Goal: Task Accomplishment & Management: Manage account settings

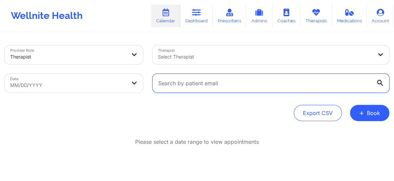
click at [192, 87] on input "text" at bounding box center [270, 83] width 237 height 19
paste input "[EMAIL_ADDRESS][DOMAIN_NAME]"
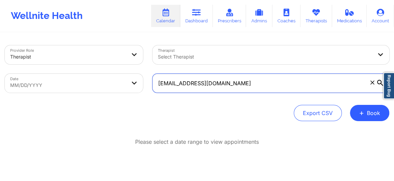
type input "[EMAIL_ADDRESS][DOMAIN_NAME]"
click at [187, 84] on input "text" at bounding box center [270, 83] width 237 height 19
paste input "[EMAIL_ADDRESS][DOMAIN_NAME]"
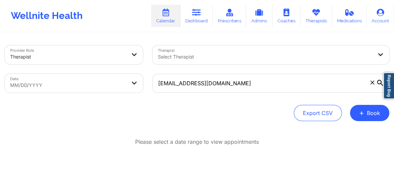
click at [381, 84] on icon at bounding box center [380, 83] width 6 height 6
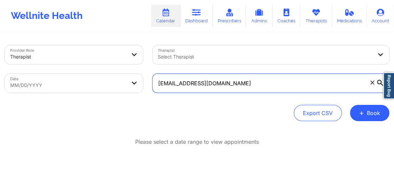
click at [381, 84] on input "[EMAIL_ADDRESS][DOMAIN_NAME]" at bounding box center [270, 83] width 237 height 19
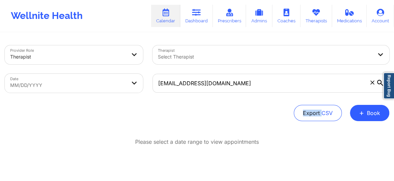
click at [381, 84] on icon at bounding box center [380, 83] width 6 height 6
click at [381, 84] on input "[EMAIL_ADDRESS][DOMAIN_NAME]" at bounding box center [270, 83] width 237 height 19
click at [381, 84] on icon at bounding box center [380, 83] width 6 height 6
click at [381, 84] on input "[EMAIL_ADDRESS][DOMAIN_NAME]" at bounding box center [270, 83] width 237 height 19
click at [381, 84] on icon at bounding box center [380, 83] width 6 height 6
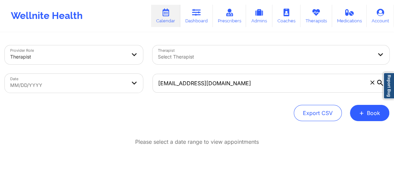
click at [381, 84] on input "[EMAIL_ADDRESS][DOMAIN_NAME]" at bounding box center [270, 83] width 237 height 19
click at [378, 83] on icon at bounding box center [380, 83] width 6 height 6
click at [378, 83] on input "[EMAIL_ADDRESS][DOMAIN_NAME]" at bounding box center [270, 83] width 237 height 19
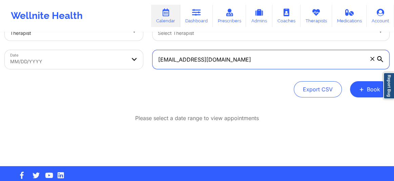
scroll to position [36, 0]
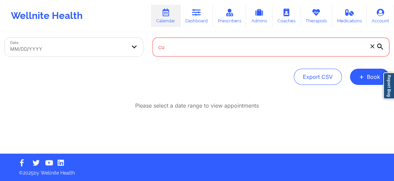
type input "c"
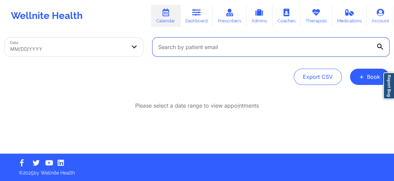
paste input "[EMAIL_ADDRESS][DOMAIN_NAME]"
type input "[EMAIL_ADDRESS][DOMAIN_NAME]"
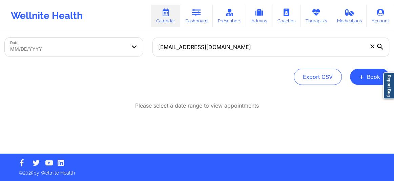
click at [380, 46] on icon at bounding box center [380, 47] width 6 height 6
click at [380, 46] on input "[EMAIL_ADDRESS][DOMAIN_NAME]" at bounding box center [270, 47] width 237 height 19
click at [380, 46] on icon at bounding box center [380, 47] width 6 height 6
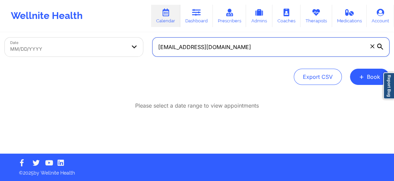
click at [380, 46] on input "[EMAIL_ADDRESS][DOMAIN_NAME]" at bounding box center [270, 47] width 237 height 19
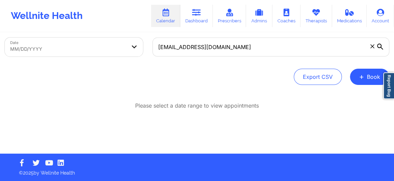
click at [380, 46] on icon at bounding box center [380, 47] width 6 height 6
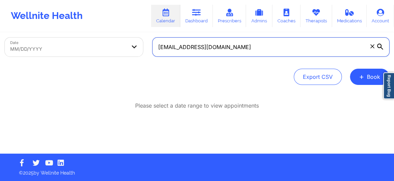
click at [380, 46] on input "[EMAIL_ADDRESS][DOMAIN_NAME]" at bounding box center [270, 47] width 237 height 19
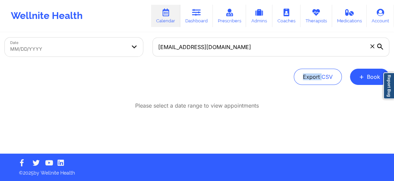
click at [380, 46] on icon at bounding box center [380, 47] width 6 height 6
click at [380, 46] on input "[EMAIL_ADDRESS][DOMAIN_NAME]" at bounding box center [270, 47] width 237 height 19
click at [380, 46] on icon at bounding box center [380, 47] width 6 height 6
click at [380, 46] on input "[EMAIL_ADDRESS][DOMAIN_NAME]" at bounding box center [270, 47] width 237 height 19
click at [380, 46] on icon at bounding box center [380, 47] width 6 height 6
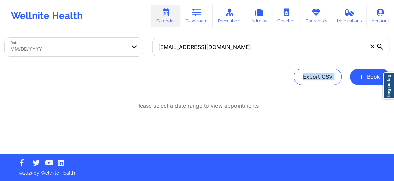
click at [380, 46] on input "[EMAIL_ADDRESS][DOMAIN_NAME]" at bounding box center [270, 47] width 237 height 19
click at [380, 46] on icon at bounding box center [380, 47] width 6 height 6
click at [380, 46] on input "[EMAIL_ADDRESS][DOMAIN_NAME]" at bounding box center [270, 47] width 237 height 19
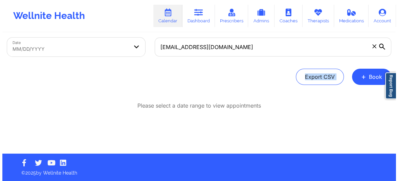
scroll to position [0, 0]
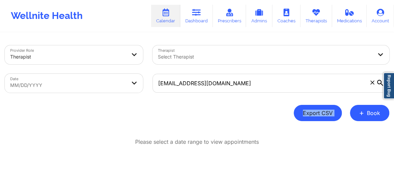
click at [328, 117] on button "Export CSV" at bounding box center [318, 113] width 48 height 16
select select "2025-7"
select select "2025-8"
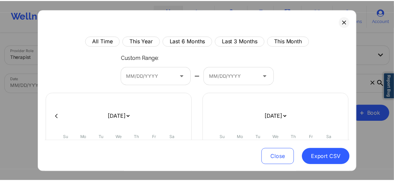
scroll to position [147, 0]
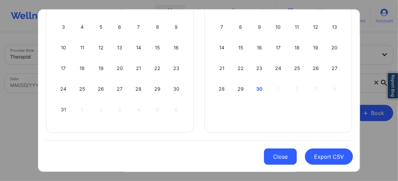
click at [281, 157] on button "Close" at bounding box center [280, 157] width 33 height 16
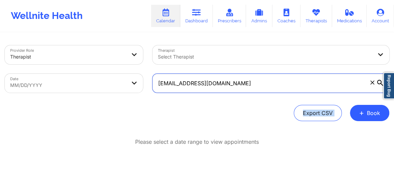
click at [294, 87] on input "[EMAIL_ADDRESS][DOMAIN_NAME]" at bounding box center [270, 83] width 237 height 19
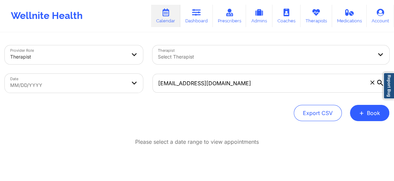
click at [350, 58] on div at bounding box center [265, 57] width 214 height 8
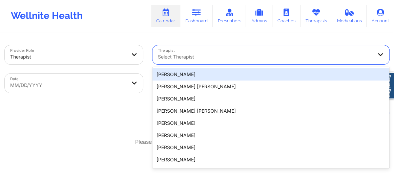
click at [187, 72] on div "Angel Moran" at bounding box center [270, 74] width 237 height 12
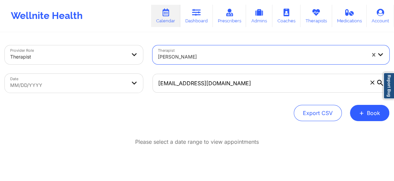
click at [372, 84] on icon at bounding box center [372, 83] width 4 height 4
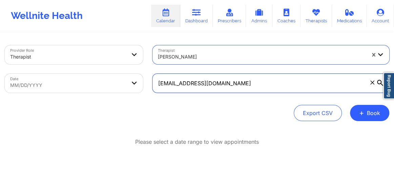
click at [372, 84] on input "[EMAIL_ADDRESS][DOMAIN_NAME]" at bounding box center [270, 83] width 237 height 19
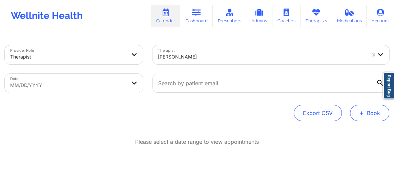
click at [366, 115] on button "+ Book" at bounding box center [369, 113] width 39 height 16
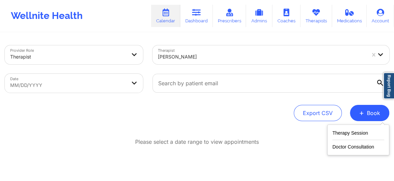
drag, startPoint x: 366, startPoint y: 115, endPoint x: 205, endPoint y: 105, distance: 160.5
click at [364, 115] on button "+ Book" at bounding box center [369, 113] width 39 height 16
click at [166, 107] on div "Export CSV + Book" at bounding box center [197, 113] width 384 height 16
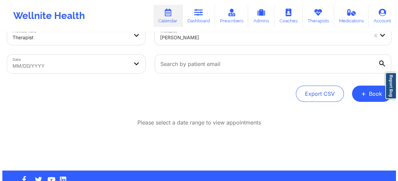
scroll to position [0, 0]
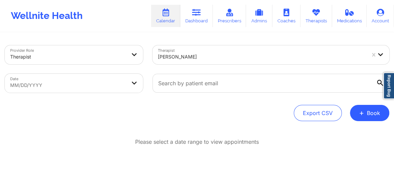
click at [97, 86] on body "Wellnite Health Calendar Dashboard Prescribers Admins Coaches Therapists Medica…" at bounding box center [197, 90] width 394 height 181
select select "2025-7"
select select "2025-8"
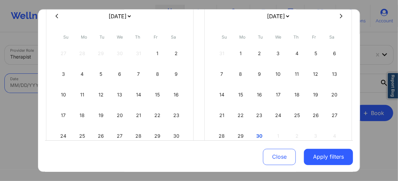
scroll to position [51, 0]
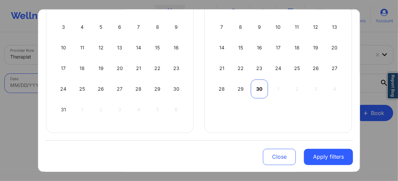
click at [255, 87] on div "30" at bounding box center [259, 89] width 17 height 19
select select "2025-8"
select select "2025-9"
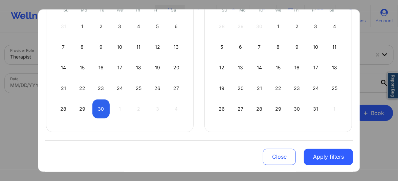
scroll to position [5, 0]
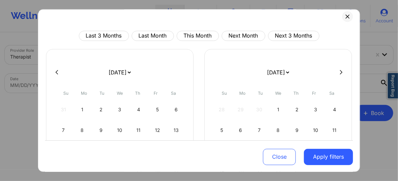
click at [340, 70] on icon at bounding box center [341, 72] width 3 height 5
select select "2025-9"
select select "2025-10"
click at [340, 70] on icon at bounding box center [341, 72] width 3 height 5
select select "2025-10"
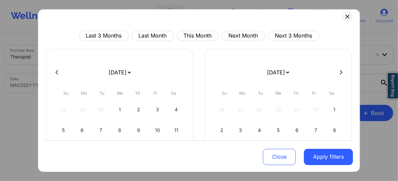
select select "2025-11"
click at [338, 70] on div at bounding box center [199, 72] width 308 height 10
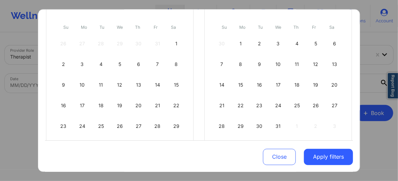
scroll to position [98, 0]
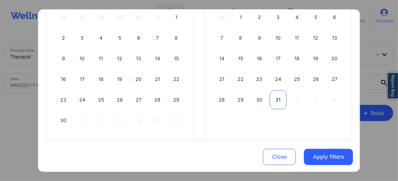
select select "2025-10"
select select "2025-11"
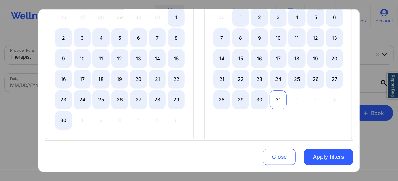
click at [277, 101] on div "31" at bounding box center [278, 99] width 17 height 19
select select "2025-8"
select select "2025-9"
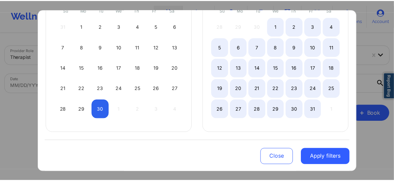
scroll to position [88, 0]
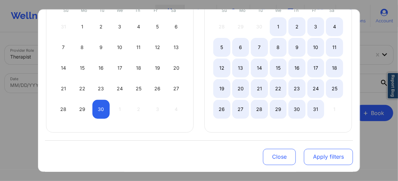
click at [321, 158] on button "Apply filters" at bounding box center [328, 157] width 49 height 16
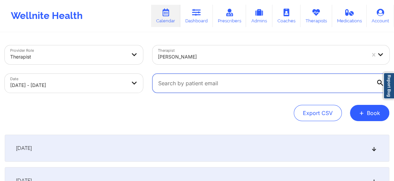
click at [193, 84] on input "text" at bounding box center [270, 83] width 237 height 19
paste input "[EMAIL_ADDRESS][DOMAIN_NAME]"
type input "[EMAIL_ADDRESS][DOMAIN_NAME]"
click at [285, 84] on input "[EMAIL_ADDRESS][DOMAIN_NAME]" at bounding box center [270, 83] width 237 height 19
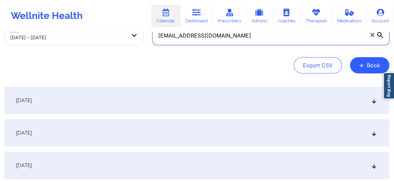
scroll to position [61, 0]
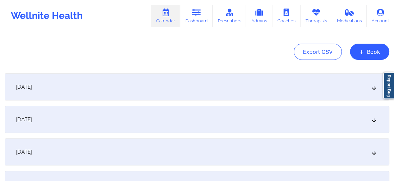
click at [372, 86] on icon at bounding box center [374, 87] width 6 height 5
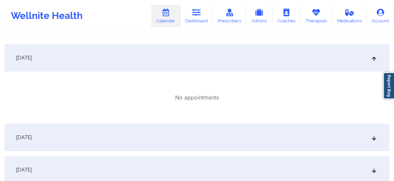
scroll to position [123, 0]
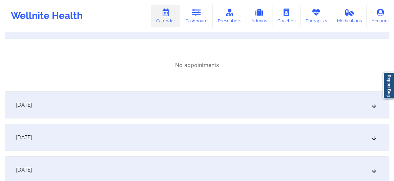
click at [372, 106] on icon at bounding box center [374, 105] width 6 height 5
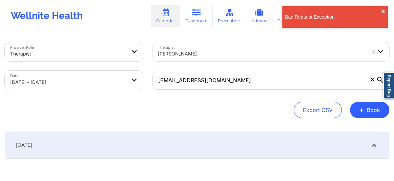
scroll to position [0, 0]
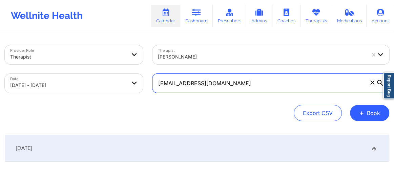
click at [250, 89] on input "[EMAIL_ADDRESS][DOMAIN_NAME]" at bounding box center [270, 83] width 237 height 19
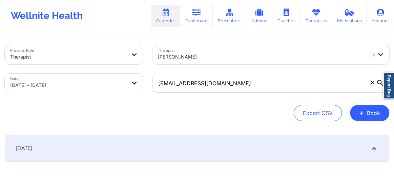
click at [371, 84] on icon at bounding box center [372, 83] width 4 height 4
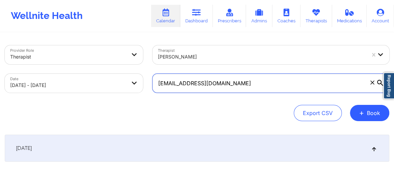
click at [371, 84] on input "[EMAIL_ADDRESS][DOMAIN_NAME]" at bounding box center [270, 83] width 237 height 19
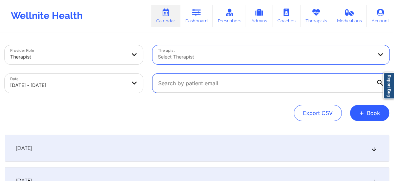
click at [201, 86] on input "text" at bounding box center [270, 83] width 237 height 19
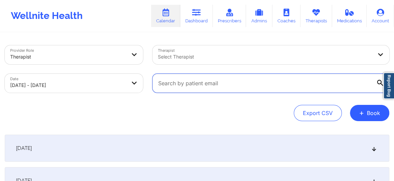
paste input "[EMAIL_ADDRESS][DOMAIN_NAME]"
type input "[EMAIL_ADDRESS][DOMAIN_NAME]"
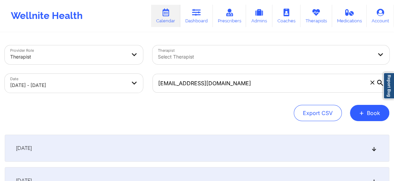
click at [381, 82] on icon at bounding box center [380, 83] width 6 height 6
click at [381, 82] on input "[EMAIL_ADDRESS][DOMAIN_NAME]" at bounding box center [270, 83] width 237 height 19
click at [381, 83] on icon at bounding box center [380, 83] width 6 height 6
click at [381, 83] on input "[EMAIL_ADDRESS][DOMAIN_NAME]" at bounding box center [270, 83] width 237 height 19
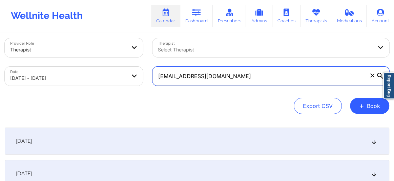
scroll to position [15, 0]
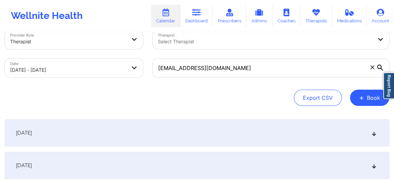
click at [331, 131] on div "September 30, 2025" at bounding box center [197, 133] width 384 height 27
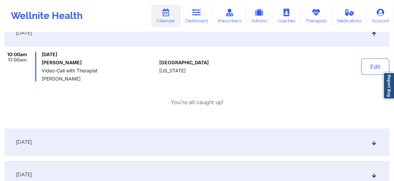
scroll to position [133, 0]
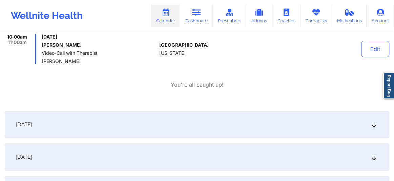
click at [280, 125] on div "October 1, 2025" at bounding box center [197, 124] width 384 height 27
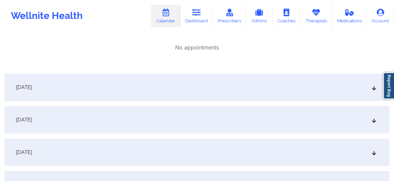
scroll to position [251, 0]
click at [263, 86] on div "October 2, 2025" at bounding box center [197, 85] width 384 height 27
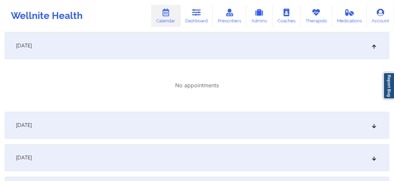
scroll to position [313, 0]
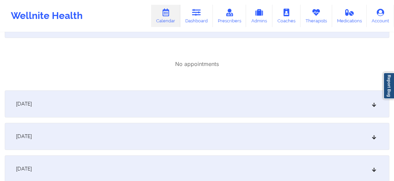
click at [256, 109] on div "October 3, 2025" at bounding box center [197, 103] width 384 height 27
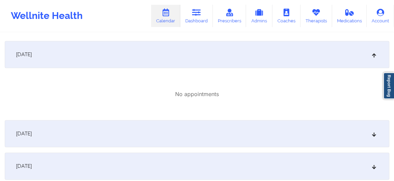
scroll to position [374, 0]
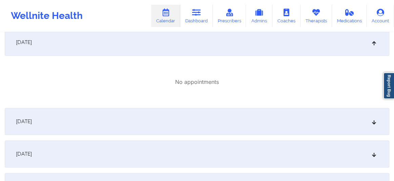
click at [235, 122] on div "October 4, 2025" at bounding box center [197, 121] width 384 height 27
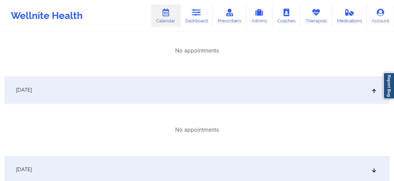
scroll to position [436, 0]
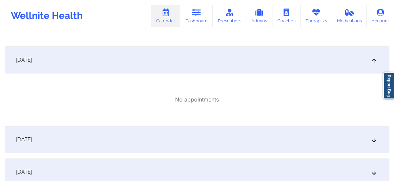
click at [219, 132] on div "October 5, 2025" at bounding box center [197, 139] width 384 height 27
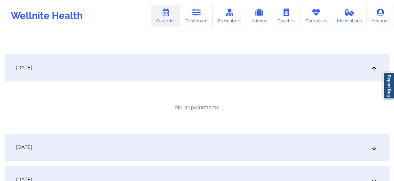
click at [213, 146] on div "October 6, 2025" at bounding box center [197, 147] width 384 height 27
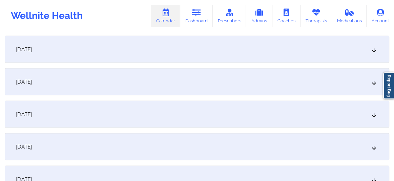
scroll to position [733, 0]
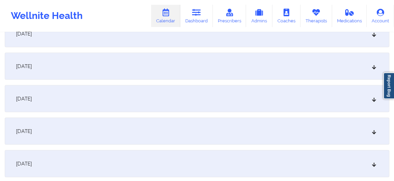
click at [214, 143] on div "October 11, 2025" at bounding box center [197, 131] width 384 height 27
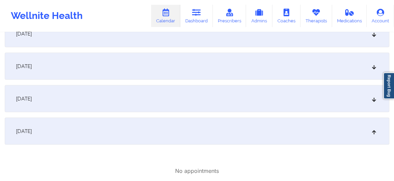
click at [220, 105] on div "October 10, 2025" at bounding box center [197, 98] width 384 height 27
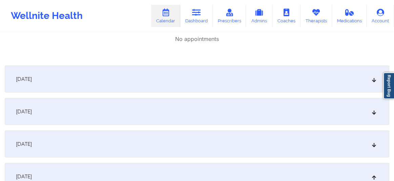
scroll to position [651, 0]
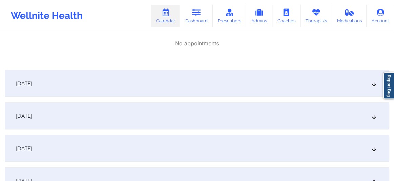
click at [254, 84] on div "October 7, 2025" at bounding box center [197, 83] width 384 height 27
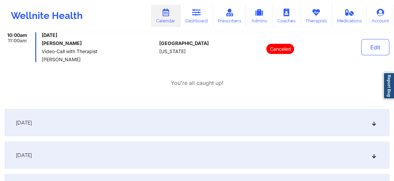
scroll to position [723, 0]
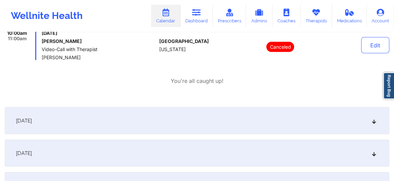
click at [240, 117] on div "October 8, 2025" at bounding box center [197, 120] width 384 height 27
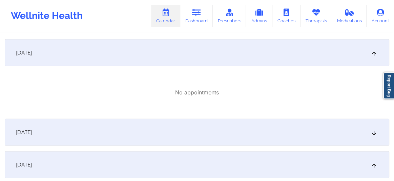
scroll to position [795, 0]
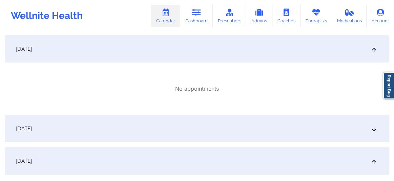
click at [238, 128] on div "October 9, 2025" at bounding box center [197, 128] width 384 height 27
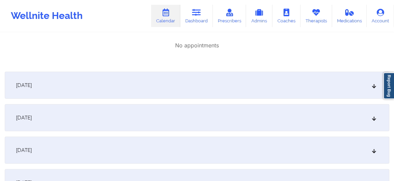
scroll to position [1077, 0]
click at [124, 148] on div "October 14, 2025" at bounding box center [197, 149] width 384 height 27
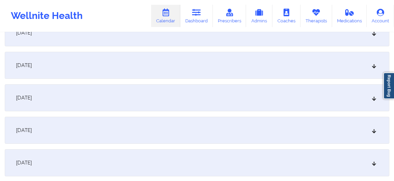
scroll to position [1467, 0]
click at [61, 69] on div "October 21, 2025" at bounding box center [197, 64] width 384 height 27
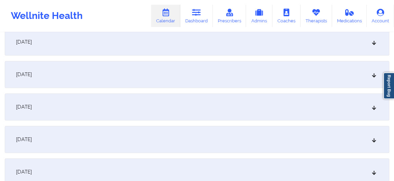
scroll to position [1708, 0]
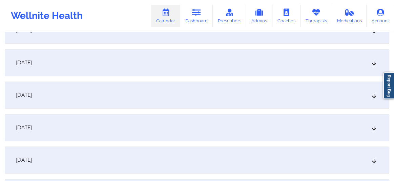
click at [54, 102] on div "October 27, 2025" at bounding box center [197, 95] width 384 height 27
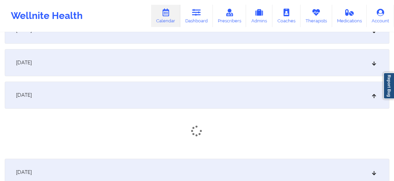
click at [54, 102] on div "October 27, 2025" at bounding box center [197, 95] width 384 height 27
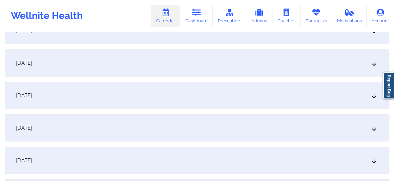
scroll to position [1749, 0]
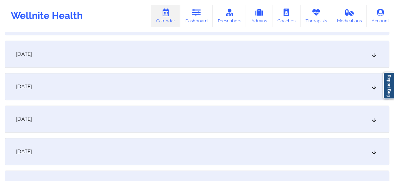
click at [32, 89] on span "October 28, 2025" at bounding box center [24, 86] width 16 height 7
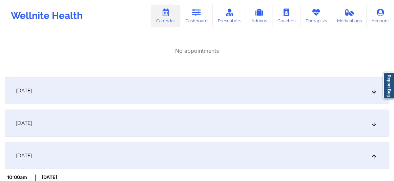
scroll to position [1082, 0]
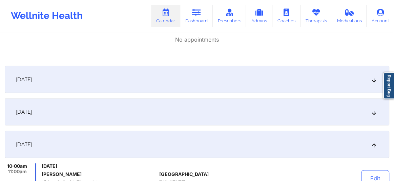
click at [229, 117] on div "October 13, 2025" at bounding box center [197, 112] width 384 height 27
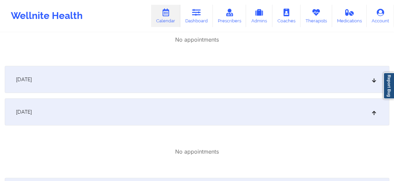
click at [192, 84] on div "October 12, 2025" at bounding box center [197, 79] width 384 height 27
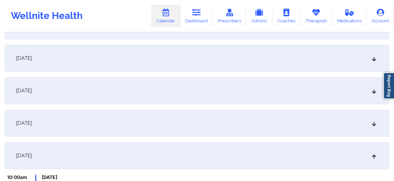
scroll to position [1775, 0]
click at [130, 129] on div "October 27, 2025" at bounding box center [197, 122] width 384 height 27
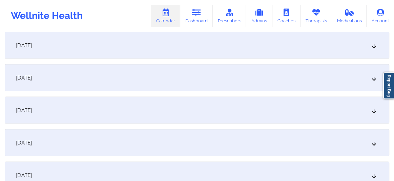
scroll to position [2175, 0]
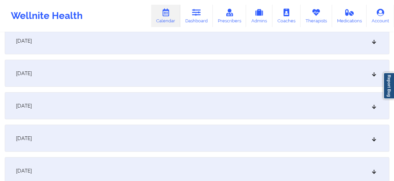
click at [112, 111] on div "November 4, 2025" at bounding box center [197, 105] width 384 height 27
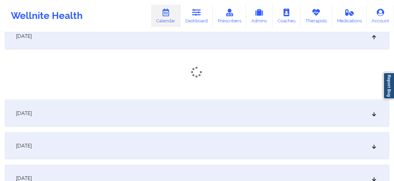
scroll to position [2252, 0]
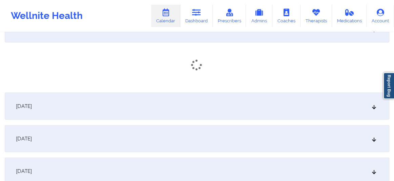
click at [112, 111] on div "November 5, 2025" at bounding box center [197, 106] width 384 height 27
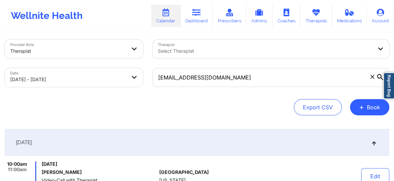
scroll to position [0, 0]
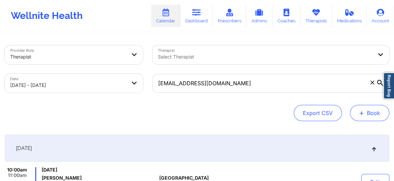
click at [366, 112] on button "+ Book" at bounding box center [369, 113] width 39 height 16
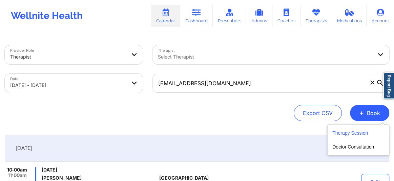
click at [352, 132] on button "Therapy Session" at bounding box center [358, 134] width 52 height 11
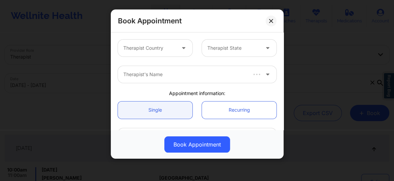
click at [180, 50] on div at bounding box center [184, 48] width 8 height 8
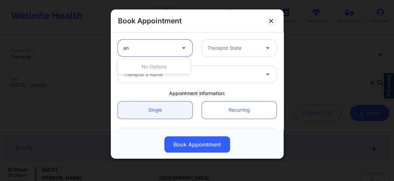
type input "a"
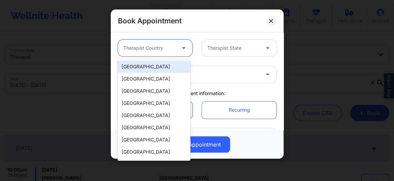
click at [142, 70] on div "United States" at bounding box center [153, 67] width 73 height 12
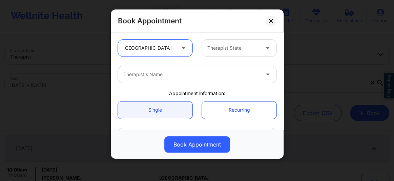
click at [213, 50] on div at bounding box center [233, 48] width 52 height 8
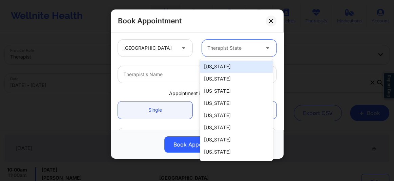
type input "n"
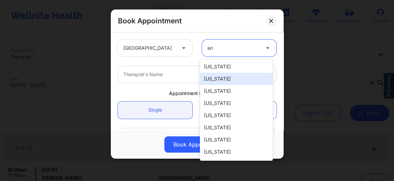
type input "a"
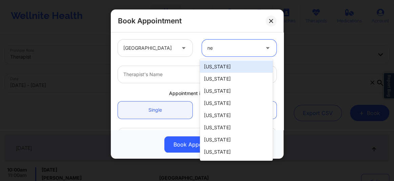
type input "new"
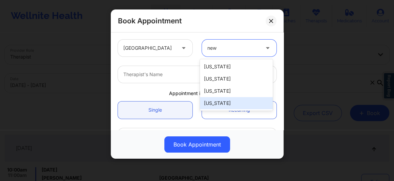
click at [216, 101] on div "New York" at bounding box center [236, 103] width 73 height 12
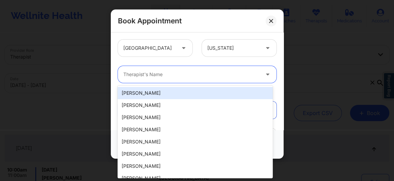
click at [171, 75] on div at bounding box center [191, 74] width 136 height 8
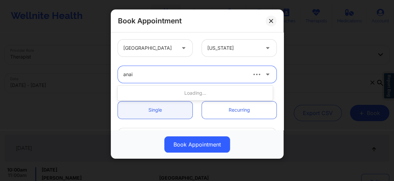
type input "anais"
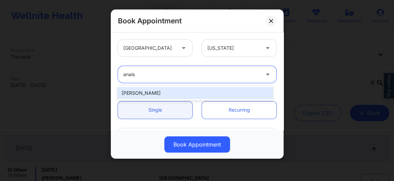
click at [156, 90] on div "Anais Quiñonez" at bounding box center [194, 93] width 155 height 12
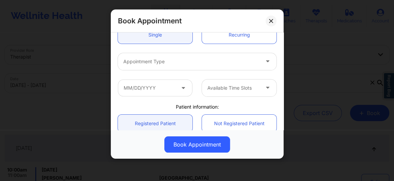
scroll to position [77, 0]
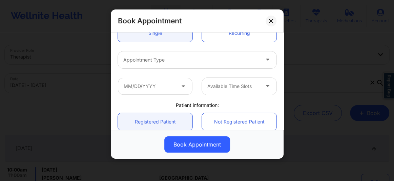
click at [139, 64] on div "Appointment Type" at bounding box center [189, 59] width 142 height 17
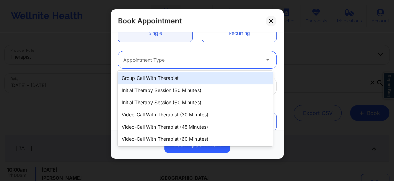
paste input "BEATRIZ HERNANDEZ-GONZA"
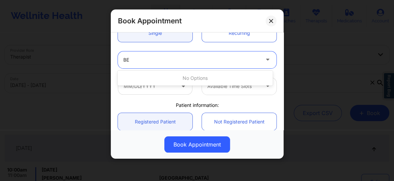
type input "B"
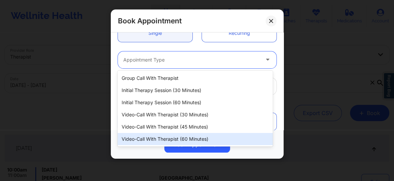
click at [172, 140] on div "Video-Call with Therapist (60 minutes)" at bounding box center [194, 139] width 155 height 12
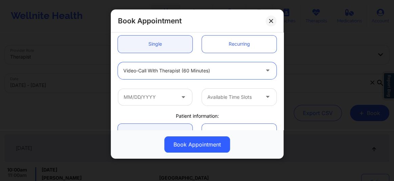
scroll to position [92, 0]
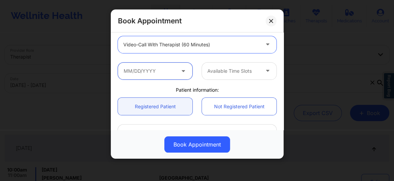
click at [143, 68] on input "text" at bounding box center [155, 71] width 74 height 17
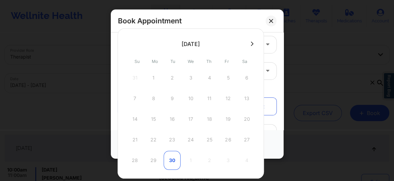
click at [171, 162] on div "30" at bounding box center [172, 160] width 17 height 19
type input "09/30/2025"
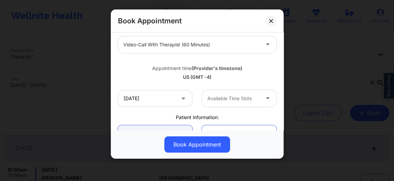
click at [218, 105] on div "Available Time Slots" at bounding box center [231, 98] width 58 height 17
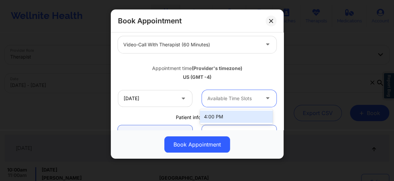
click at [218, 105] on div "Available Time Slots" at bounding box center [231, 98] width 58 height 17
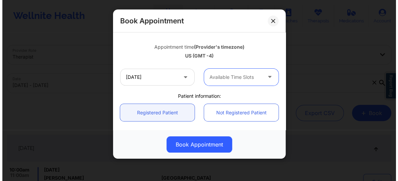
scroll to position [138, 0]
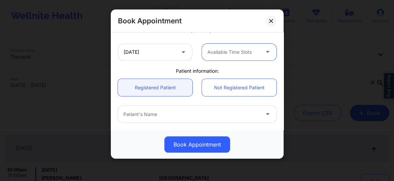
click at [155, 118] on div "Patient's Name" at bounding box center [189, 114] width 142 height 17
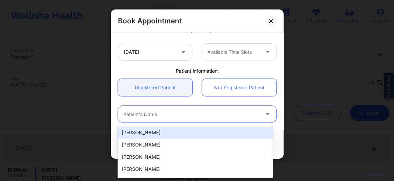
click at [155, 118] on div "Patient's Name" at bounding box center [189, 114] width 142 height 17
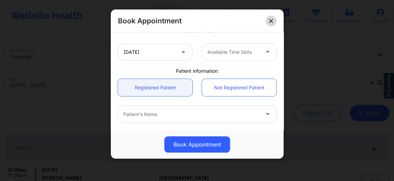
click at [272, 19] on icon at bounding box center [271, 21] width 4 height 4
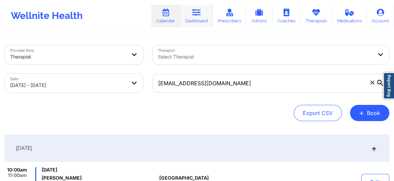
click at [201, 19] on link "Dashboard" at bounding box center [196, 16] width 33 height 22
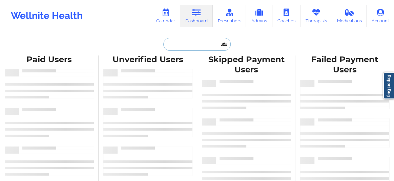
click at [183, 46] on input "text" at bounding box center [196, 44] width 67 height 13
paste input "Adrianna Sauro"
type input "Adrianna Sauro"
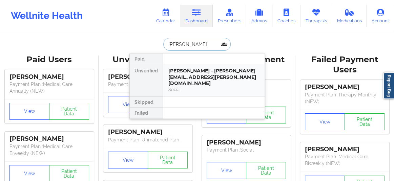
click at [182, 89] on div "Adrianna Sauro - adrianna.sauro@gmail.com Social" at bounding box center [214, 80] width 102 height 32
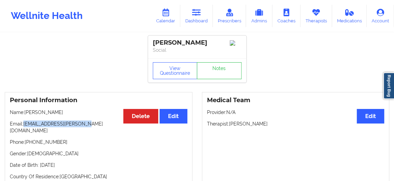
drag, startPoint x: 83, startPoint y: 124, endPoint x: 25, endPoint y: 123, distance: 58.6
click at [25, 123] on p "Email: adrianna.sauro@gmail.com" at bounding box center [98, 128] width 177 height 14
copy p "adrianna.sauro@gmail.com"
click at [171, 20] on link "Calendar" at bounding box center [165, 16] width 29 height 22
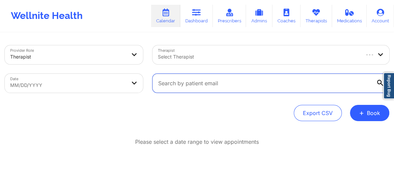
click at [189, 86] on input "text" at bounding box center [270, 83] width 237 height 19
paste input "adrianna.sauro@gmail.com"
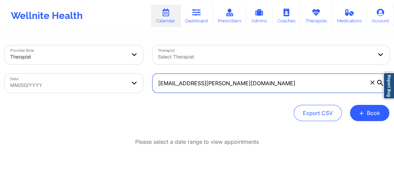
type input "adrianna.sauro@gmail.com"
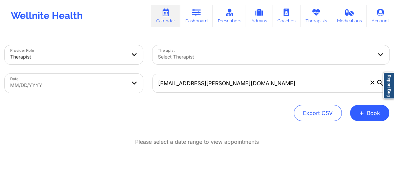
click at [377, 81] on icon at bounding box center [380, 83] width 6 height 6
click at [376, 81] on input "adrianna.sauro@gmail.com" at bounding box center [270, 83] width 237 height 19
click at [88, 86] on body "Wellnite Health Calendar Dashboard Prescribers Admins Coaches Therapists Medica…" at bounding box center [197, 90] width 394 height 181
select select "2025-7"
select select "2025-8"
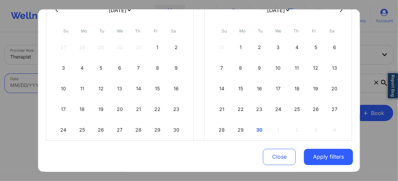
scroll to position [108, 0]
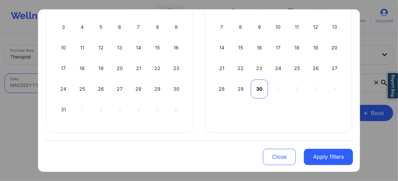
click at [256, 90] on div "30" at bounding box center [259, 89] width 17 height 19
select select "2025-8"
select select "2025-9"
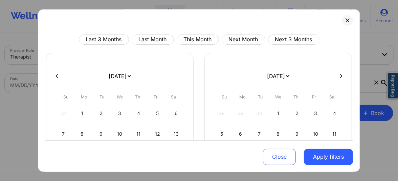
scroll to position [0, 0]
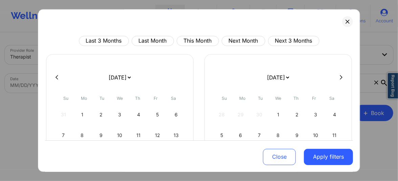
click at [340, 77] on button at bounding box center [341, 77] width 7 height 6
select select "2025-9"
select select "2025-10"
click at [340, 76] on button at bounding box center [341, 77] width 7 height 6
select select "2025-10"
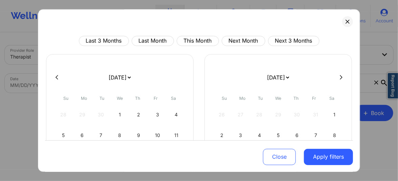
select select "2025-11"
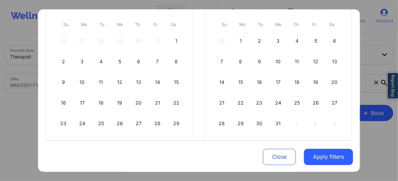
scroll to position [82, 0]
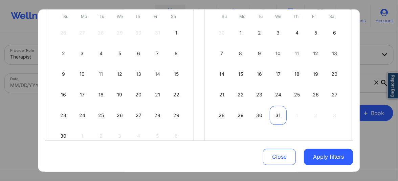
select select "2025-10"
select select "2025-11"
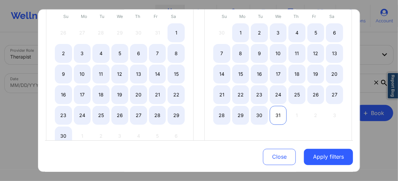
click at [276, 114] on div "31" at bounding box center [278, 115] width 17 height 19
select select "2025-8"
select select "2025-9"
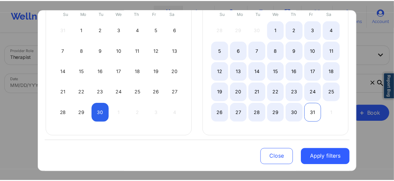
scroll to position [88, 0]
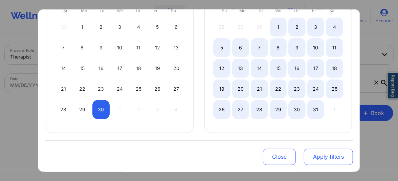
click at [330, 160] on button "Apply filters" at bounding box center [328, 157] width 49 height 16
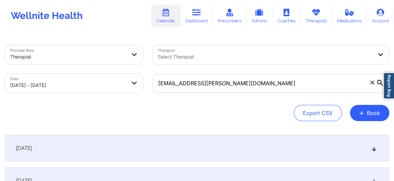
click at [372, 148] on icon at bounding box center [374, 148] width 6 height 5
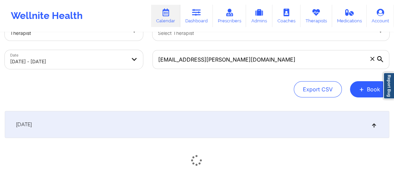
scroll to position [92, 0]
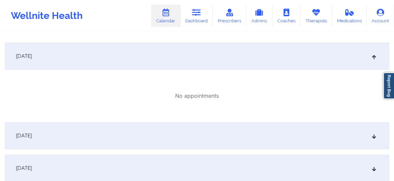
click at [372, 137] on icon at bounding box center [374, 135] width 6 height 5
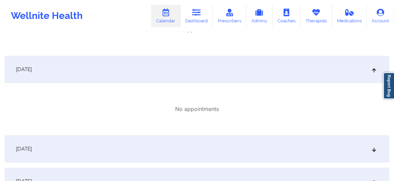
scroll to position [159, 0]
click at [371, 149] on icon at bounding box center [374, 148] width 6 height 5
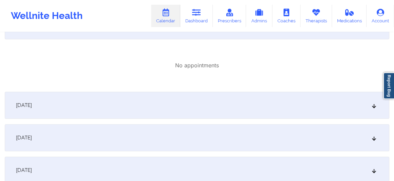
scroll to position [282, 0]
click at [376, 106] on icon at bounding box center [374, 105] width 6 height 5
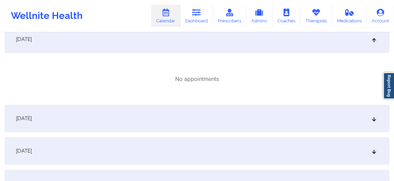
scroll to position [364, 0]
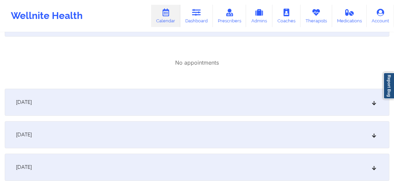
click at [375, 102] on icon at bounding box center [374, 102] width 6 height 5
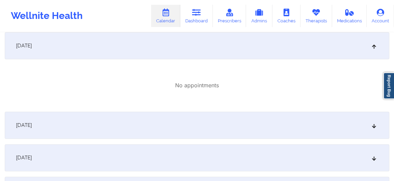
scroll to position [441, 0]
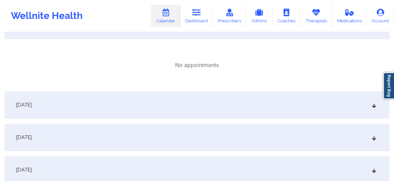
click at [376, 107] on div "October 5, 2025" at bounding box center [197, 104] width 384 height 27
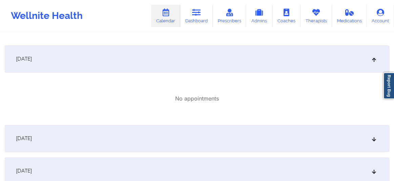
scroll to position [513, 0]
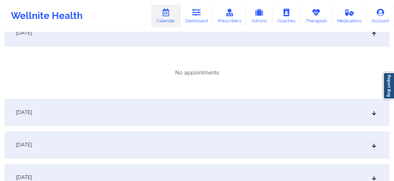
click at [372, 114] on icon at bounding box center [374, 112] width 6 height 5
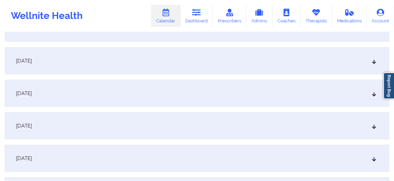
scroll to position [821, 0]
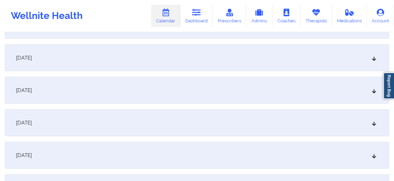
click at [377, 89] on div "October 11, 2025" at bounding box center [197, 90] width 384 height 27
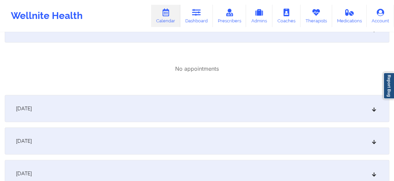
scroll to position [882, 0]
click at [373, 111] on div "October 12, 2025" at bounding box center [197, 108] width 384 height 27
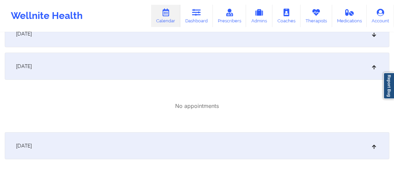
scroll to position [836, 0]
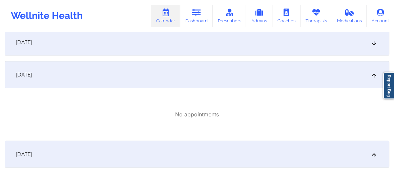
click at [374, 45] on icon at bounding box center [374, 42] width 6 height 5
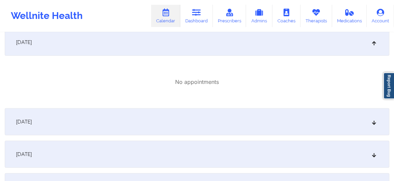
scroll to position [1000, 0]
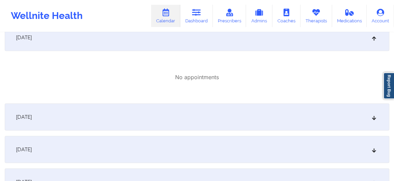
click at [373, 117] on icon at bounding box center [374, 117] width 6 height 5
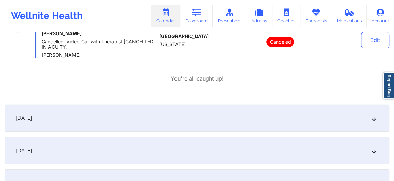
scroll to position [1164, 0]
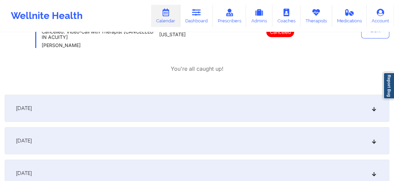
click at [374, 109] on icon at bounding box center [374, 108] width 6 height 5
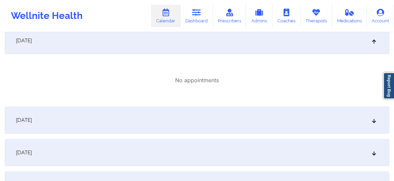
scroll to position [1246, 0]
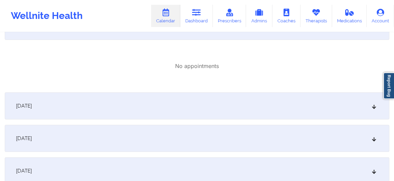
click at [372, 109] on div "October 15, 2025" at bounding box center [197, 105] width 384 height 27
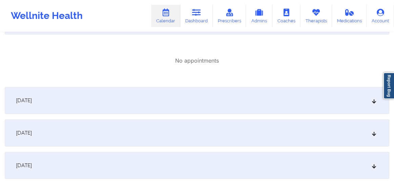
scroll to position [1344, 0]
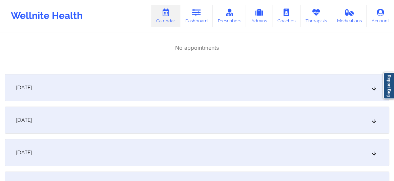
click at [371, 88] on icon at bounding box center [374, 87] width 6 height 5
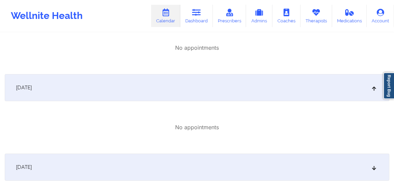
click at [377, 164] on div "October 17, 2025" at bounding box center [197, 167] width 384 height 27
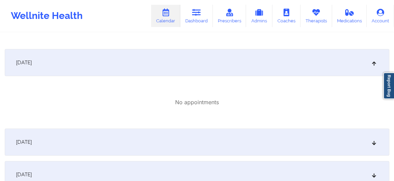
scroll to position [1452, 0]
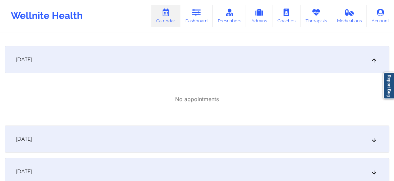
click at [371, 142] on div "October 18, 2025" at bounding box center [197, 139] width 384 height 27
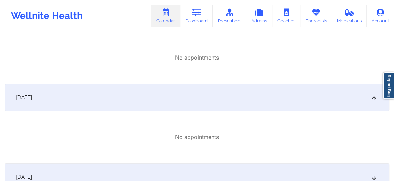
scroll to position [1518, 0]
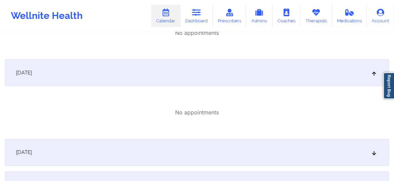
click at [372, 154] on icon at bounding box center [374, 152] width 6 height 5
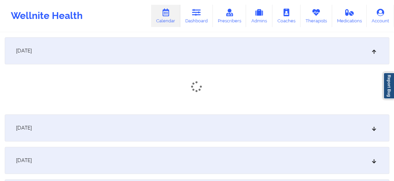
scroll to position [1626, 0]
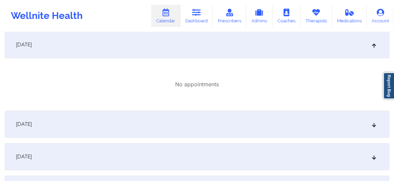
click at [374, 120] on div "October 20, 2025" at bounding box center [197, 124] width 384 height 27
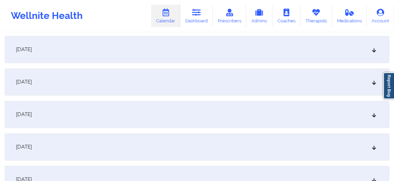
scroll to position [1954, 0]
click at [372, 147] on icon at bounding box center [374, 146] width 6 height 5
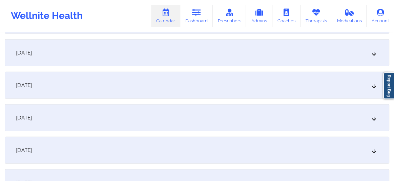
scroll to position [2334, 0]
click at [374, 148] on icon at bounding box center [374, 150] width 6 height 5
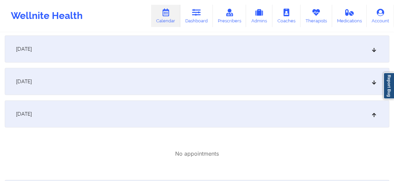
scroll to position [2360, 0]
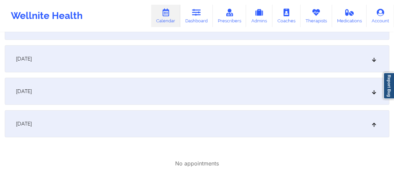
click at [373, 97] on div "November 3, 2025" at bounding box center [197, 91] width 384 height 27
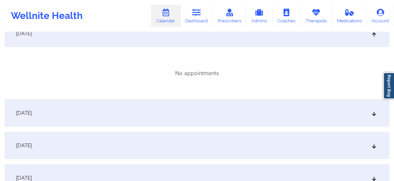
scroll to position [2533, 0]
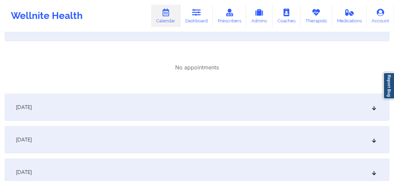
click at [372, 110] on icon at bounding box center [374, 107] width 6 height 5
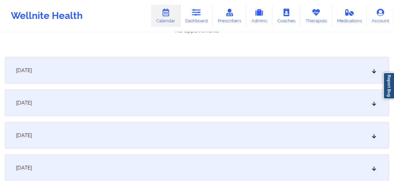
scroll to position [2635, 0]
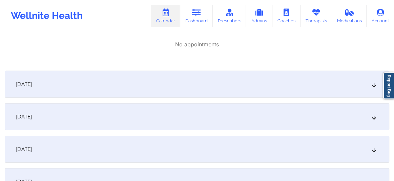
click at [375, 84] on icon at bounding box center [374, 84] width 6 height 5
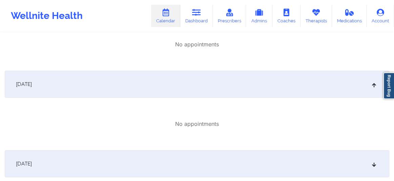
click at [372, 162] on icon at bounding box center [374, 163] width 6 height 5
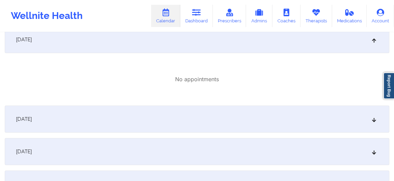
scroll to position [2774, 0]
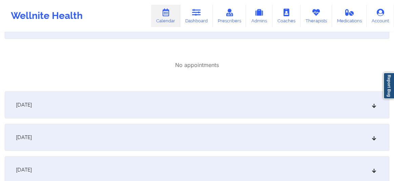
click at [375, 105] on icon at bounding box center [374, 105] width 6 height 5
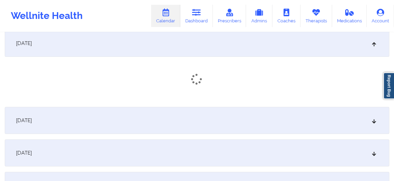
scroll to position [2845, 0]
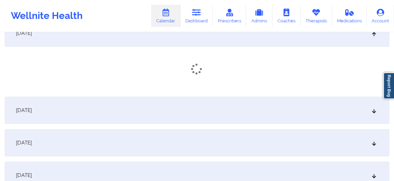
click at [373, 111] on icon at bounding box center [374, 110] width 6 height 5
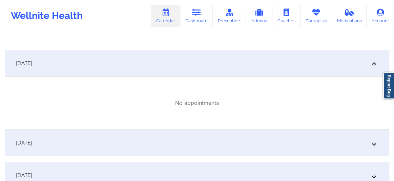
scroll to position [2928, 0]
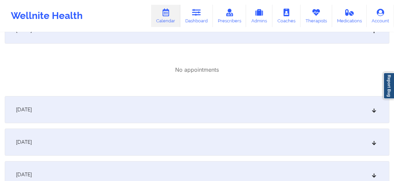
drag, startPoint x: 371, startPoint y: 112, endPoint x: 368, endPoint y: 118, distance: 7.0
click at [371, 111] on icon at bounding box center [374, 109] width 6 height 5
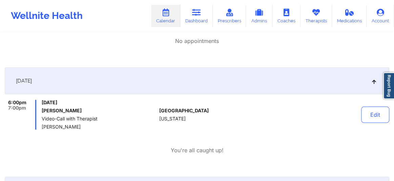
scroll to position [2989, 0]
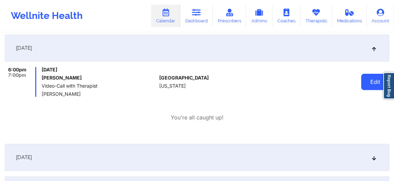
click at [369, 84] on button "Edit" at bounding box center [375, 82] width 28 height 16
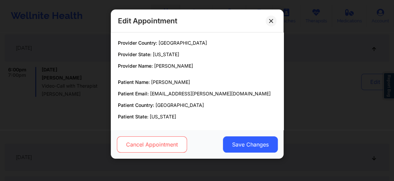
click at [158, 141] on button "Cancel Appointment" at bounding box center [151, 144] width 70 height 16
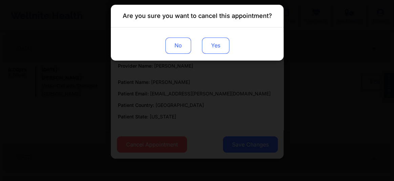
click at [218, 47] on button "Yes" at bounding box center [214, 46] width 27 height 16
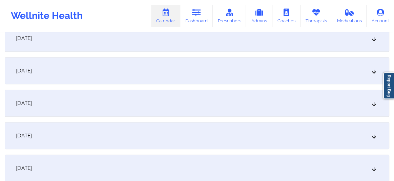
scroll to position [3174, 0]
click at [372, 167] on icon at bounding box center [374, 168] width 6 height 5
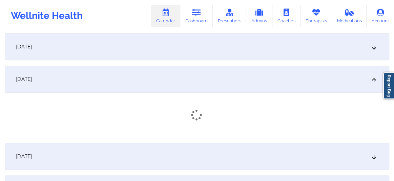
scroll to position [3266, 0]
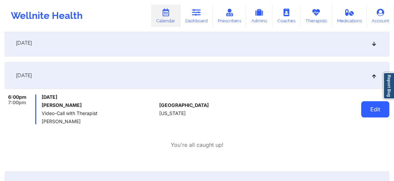
click at [370, 107] on button "Edit" at bounding box center [375, 109] width 28 height 16
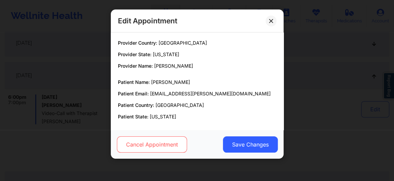
click at [163, 138] on button "Cancel Appointment" at bounding box center [151, 144] width 70 height 16
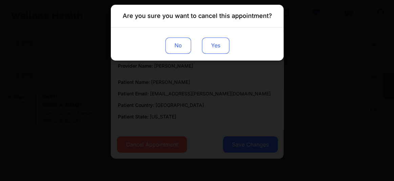
click at [214, 48] on button "Yes" at bounding box center [214, 46] width 27 height 16
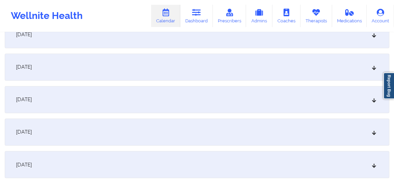
scroll to position [3482, 0]
click at [373, 161] on div "November 24, 2025" at bounding box center [197, 164] width 384 height 27
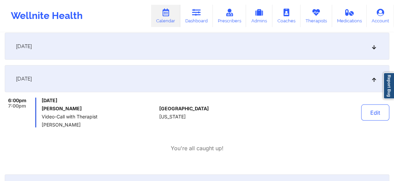
scroll to position [3569, 0]
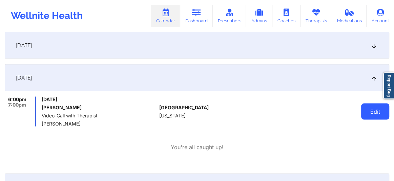
click at [371, 105] on button "Edit" at bounding box center [375, 111] width 28 height 16
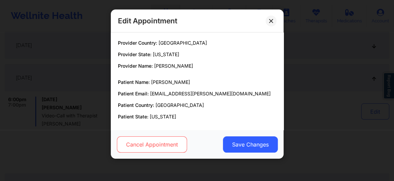
click at [164, 145] on button "Cancel Appointment" at bounding box center [151, 144] width 70 height 16
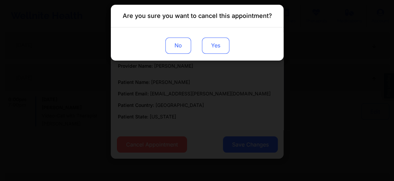
click at [219, 48] on button "Yes" at bounding box center [214, 46] width 27 height 16
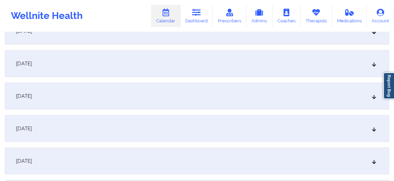
scroll to position [3861, 0]
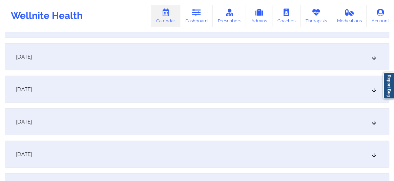
click at [370, 89] on div "December 1, 2025" at bounding box center [197, 89] width 384 height 27
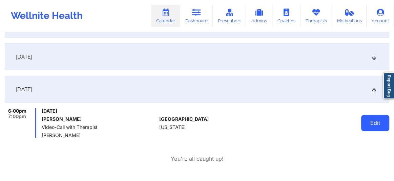
click at [377, 122] on button "Edit" at bounding box center [375, 123] width 28 height 16
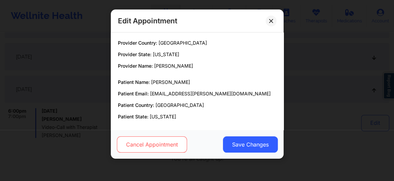
click at [172, 142] on button "Cancel Appointment" at bounding box center [151, 144] width 70 height 16
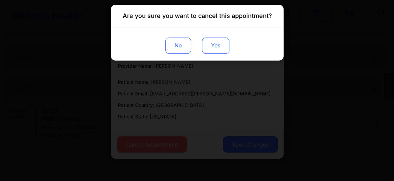
click at [215, 42] on button "Yes" at bounding box center [214, 46] width 27 height 16
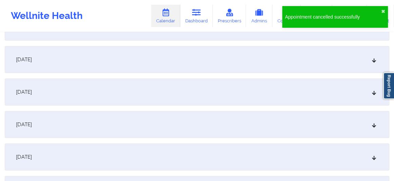
scroll to position [4138, 0]
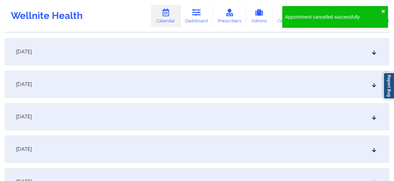
click at [373, 119] on icon at bounding box center [374, 116] width 6 height 5
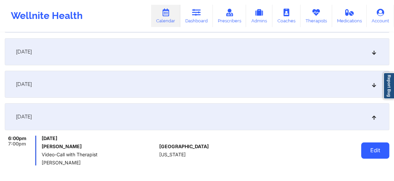
click at [375, 149] on button "Edit" at bounding box center [375, 151] width 28 height 16
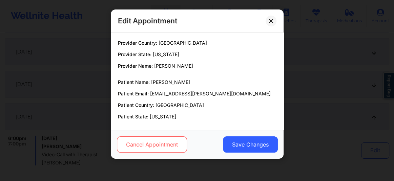
click at [167, 148] on button "Cancel Appointment" at bounding box center [151, 144] width 70 height 16
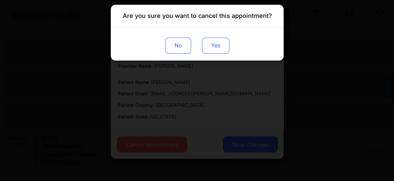
click at [220, 49] on button "Yes" at bounding box center [214, 46] width 27 height 16
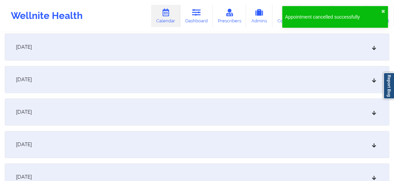
scroll to position [4451, 0]
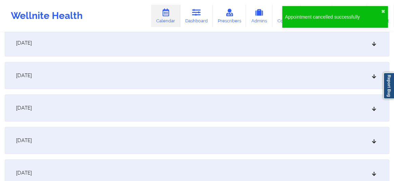
click at [373, 108] on icon at bounding box center [374, 108] width 6 height 5
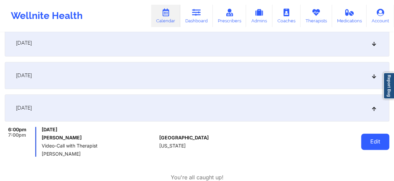
click at [369, 140] on button "Edit" at bounding box center [375, 142] width 28 height 16
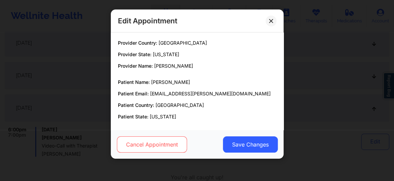
click at [155, 142] on button "Cancel Appointment" at bounding box center [151, 144] width 70 height 16
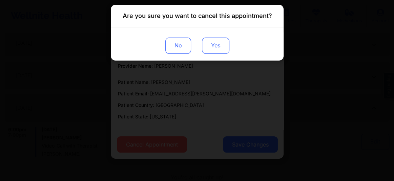
click at [212, 48] on button "Yes" at bounding box center [214, 46] width 27 height 16
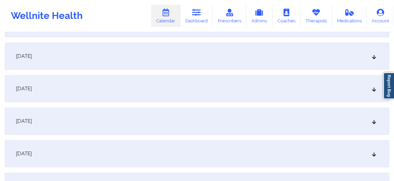
scroll to position [4753, 0]
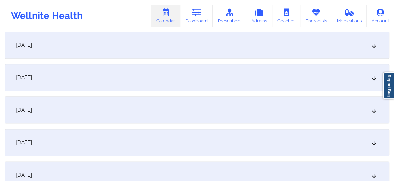
click at [372, 111] on icon at bounding box center [374, 110] width 6 height 5
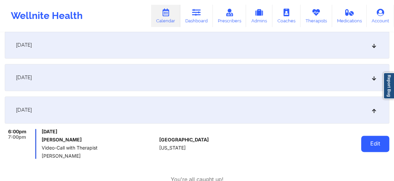
click at [375, 142] on button "Edit" at bounding box center [375, 144] width 28 height 16
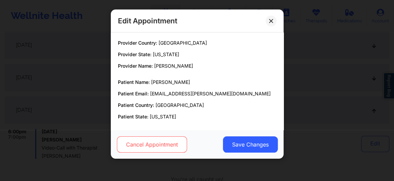
click at [159, 143] on button "Cancel Appointment" at bounding box center [151, 144] width 70 height 16
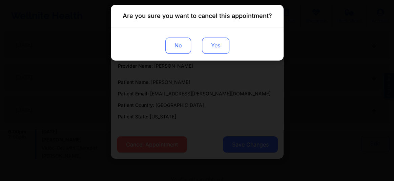
click at [215, 48] on button "Yes" at bounding box center [214, 46] width 27 height 16
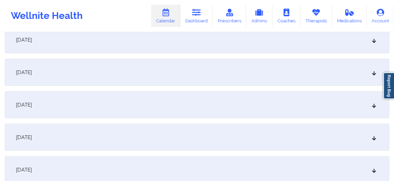
scroll to position [5031, 0]
click at [375, 135] on icon at bounding box center [374, 136] width 6 height 5
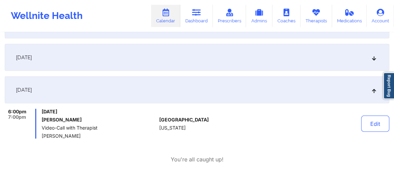
scroll to position [5092, 0]
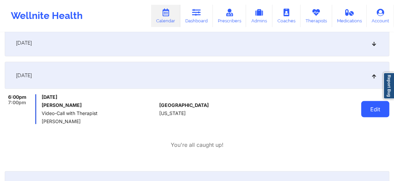
click at [370, 110] on button "Edit" at bounding box center [375, 109] width 28 height 16
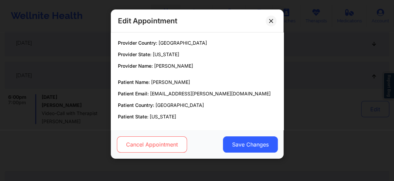
click at [139, 147] on button "Cancel Appointment" at bounding box center [151, 144] width 70 height 16
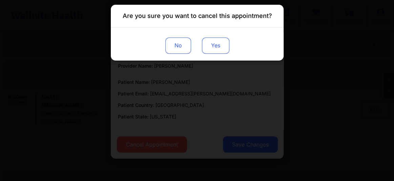
click at [212, 51] on button "Yes" at bounding box center [214, 46] width 27 height 16
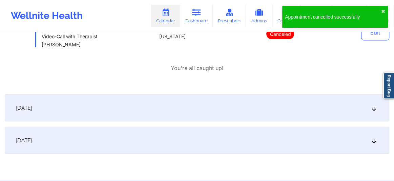
scroll to position [5159, 0]
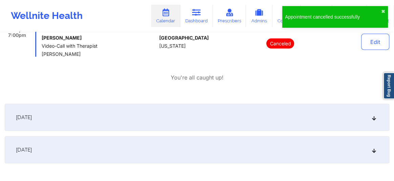
click at [374, 121] on div "December 30, 2025" at bounding box center [197, 117] width 384 height 27
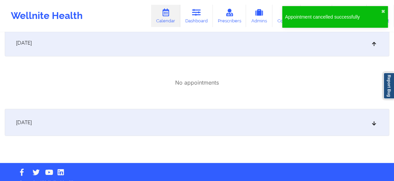
scroll to position [5237, 0]
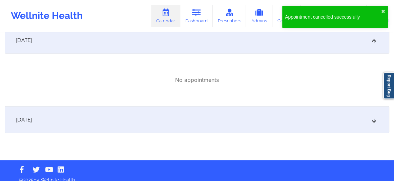
click at [380, 115] on div "December 31, 2025" at bounding box center [197, 119] width 384 height 27
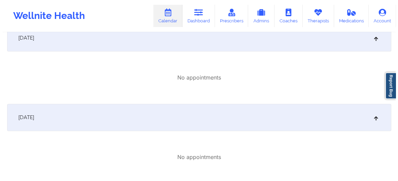
scroll to position [0, 0]
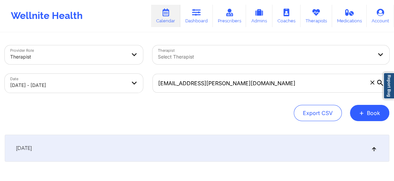
click at [87, 87] on body "Wellnite Health Calendar Dashboard Prescribers Admins Coaches Therapists Medica…" at bounding box center [197, 90] width 394 height 181
select select "2025-8"
select select "2025-9"
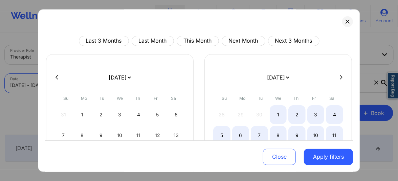
click at [344, 78] on div at bounding box center [199, 77] width 308 height 10
click at [340, 78] on icon at bounding box center [341, 77] width 3 height 5
select select "2025-9"
select select "2025-10"
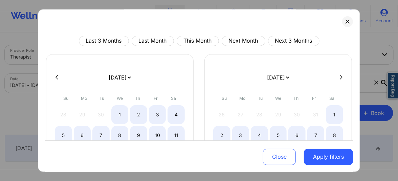
click at [340, 78] on icon at bounding box center [341, 77] width 3 height 5
select select "2025-10"
select select "2025-11"
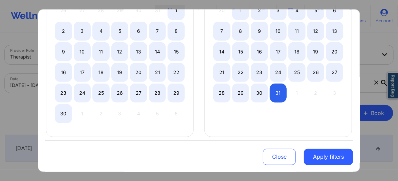
scroll to position [108, 0]
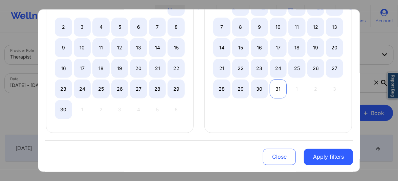
click at [277, 90] on div "31" at bounding box center [278, 89] width 17 height 19
select select "2025-10"
select select "2025-11"
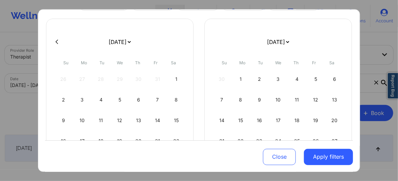
scroll to position [21, 0]
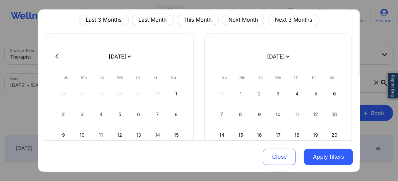
select select "2025-10"
select select "2025-11"
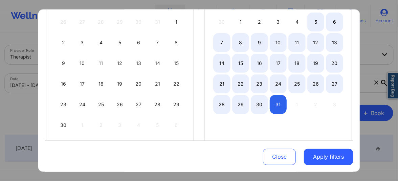
select select "2025-10"
select select "2025-11"
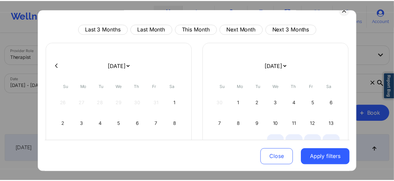
scroll to position [0, 0]
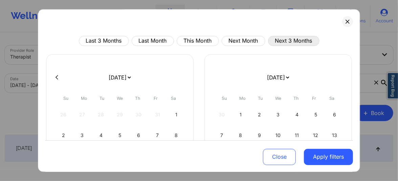
click at [287, 42] on button "Next 3 Months" at bounding box center [293, 41] width 51 height 10
select select "2025-9"
select select "2025-10"
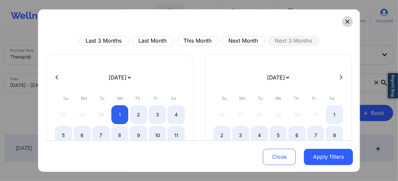
click at [346, 22] on icon at bounding box center [348, 22] width 4 height 4
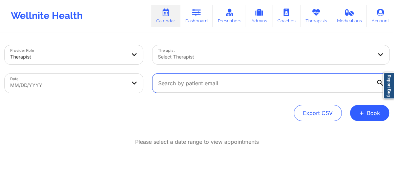
click at [175, 82] on input "text" at bounding box center [270, 83] width 237 height 19
paste input "[EMAIL_ADDRESS][DOMAIN_NAME]"
type input "[EMAIL_ADDRESS][DOMAIN_NAME]"
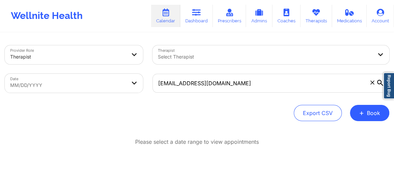
click at [378, 82] on icon at bounding box center [380, 83] width 6 height 6
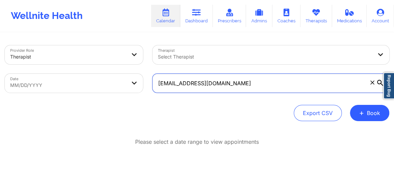
click at [378, 82] on input "[EMAIL_ADDRESS][DOMAIN_NAME]" at bounding box center [270, 83] width 237 height 19
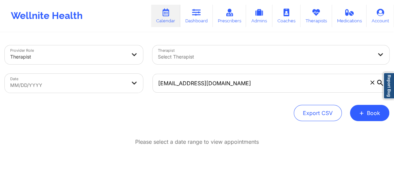
click at [378, 82] on icon at bounding box center [380, 83] width 6 height 6
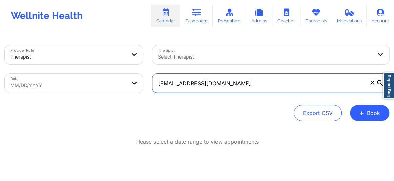
click at [378, 82] on input "[EMAIL_ADDRESS][DOMAIN_NAME]" at bounding box center [270, 83] width 237 height 19
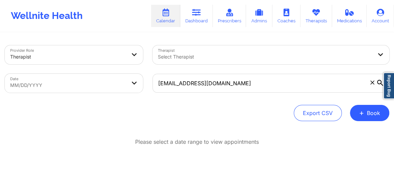
click at [379, 83] on icon at bounding box center [380, 83] width 6 height 6
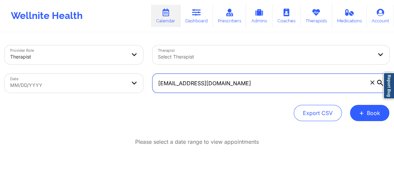
click at [379, 83] on input "[EMAIL_ADDRESS][DOMAIN_NAME]" at bounding box center [270, 83] width 237 height 19
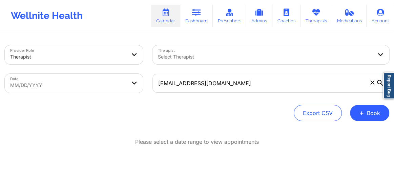
click at [379, 83] on icon at bounding box center [380, 83] width 6 height 6
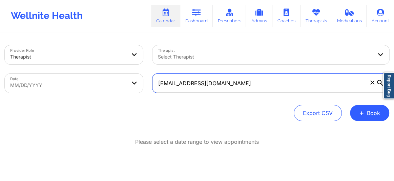
click at [379, 83] on input "[EMAIL_ADDRESS][DOMAIN_NAME]" at bounding box center [270, 83] width 237 height 19
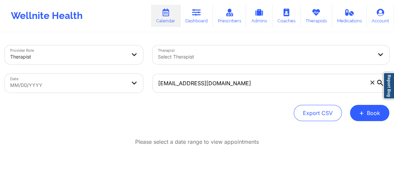
click at [377, 85] on icon at bounding box center [380, 83] width 6 height 6
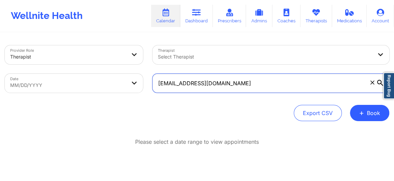
click at [377, 85] on input "[EMAIL_ADDRESS][DOMAIN_NAME]" at bounding box center [270, 83] width 237 height 19
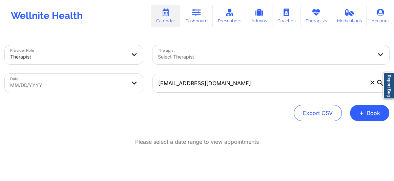
click at [379, 83] on icon at bounding box center [380, 83] width 6 height 6
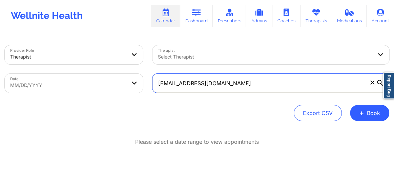
click at [379, 83] on input "[EMAIL_ADDRESS][DOMAIN_NAME]" at bounding box center [270, 83] width 237 height 19
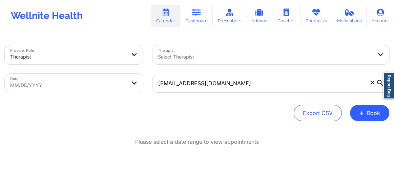
click at [89, 81] on body "Wellnite Health Calendar Dashboard Prescribers Admins Coaches Therapists Medica…" at bounding box center [197, 90] width 394 height 181
select select "2025-7"
select select "2025-8"
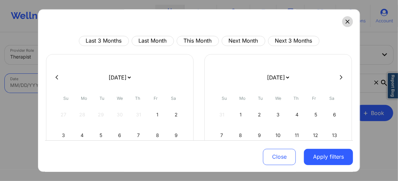
click at [345, 25] on button at bounding box center [347, 21] width 11 height 11
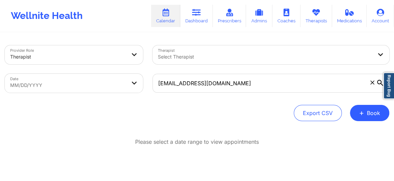
drag, startPoint x: 374, startPoint y: 82, endPoint x: 308, endPoint y: 68, distance: 67.5
click at [374, 83] on icon at bounding box center [372, 83] width 4 height 4
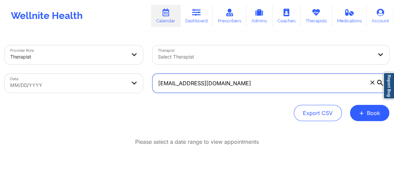
click at [374, 83] on input "[EMAIL_ADDRESS][DOMAIN_NAME]" at bounding box center [270, 83] width 237 height 19
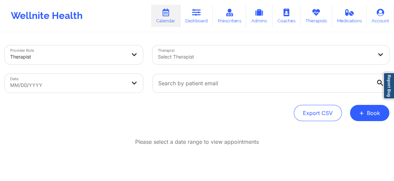
click at [203, 55] on div at bounding box center [265, 57] width 214 height 8
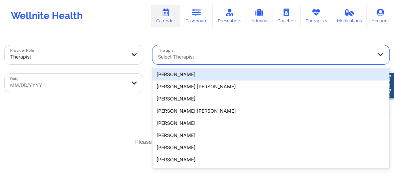
type input "r"
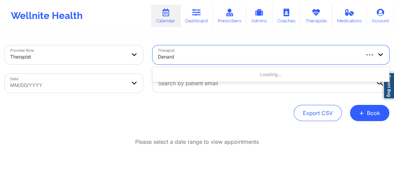
type input "Denard F"
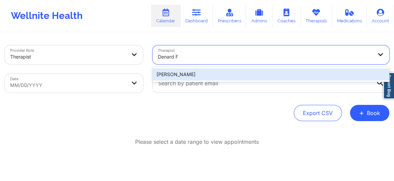
click at [179, 76] on div "Denard Fenaud" at bounding box center [270, 74] width 237 height 12
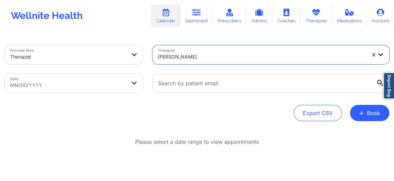
click at [107, 88] on body "Wellnite Health Calendar Dashboard Prescribers Admins Coaches Therapists Medica…" at bounding box center [197, 90] width 394 height 181
select select "2025-7"
select select "2025-8"
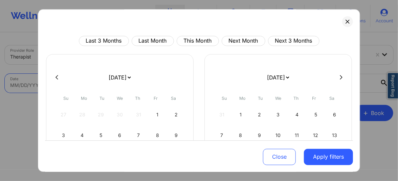
scroll to position [108, 0]
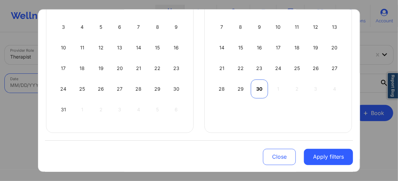
click at [256, 82] on div "30" at bounding box center [259, 89] width 17 height 19
select select "2025-8"
select select "2025-9"
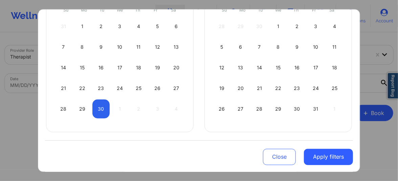
scroll to position [5, 0]
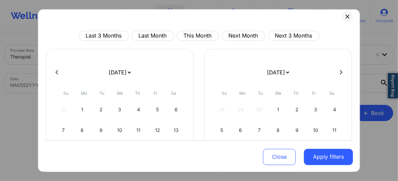
select select "2025-8"
select select "2025-9"
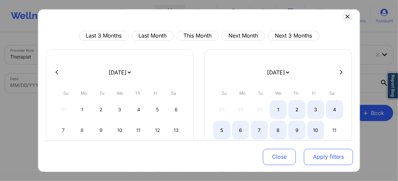
click at [332, 158] on button "Apply filters" at bounding box center [328, 157] width 49 height 16
click at [331, 158] on button "Apply filters" at bounding box center [328, 157] width 49 height 16
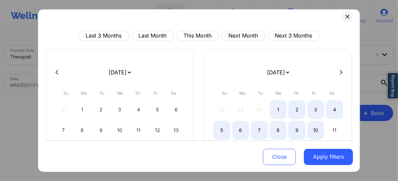
select select "2025-8"
select select "2025-9"
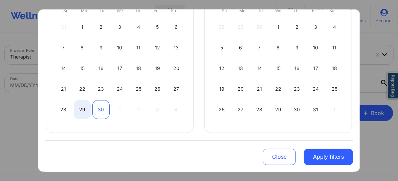
select select "2025-8"
select select "2025-9"
click at [101, 112] on div "30" at bounding box center [100, 109] width 17 height 19
select select "2025-8"
select select "2025-9"
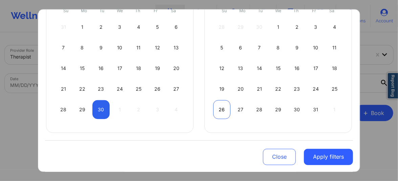
click at [218, 110] on div "26" at bounding box center [221, 109] width 17 height 19
select select "2025-9"
select select "2025-10"
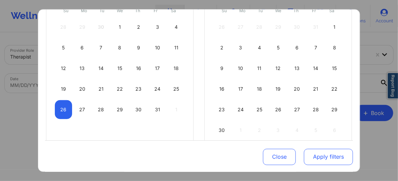
click at [328, 157] on button "Apply filters" at bounding box center [328, 157] width 49 height 16
click at [328, 159] on button "Apply filters" at bounding box center [328, 157] width 49 height 16
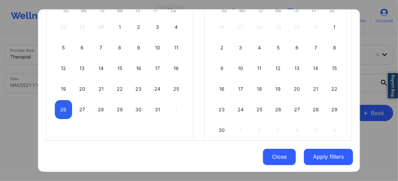
click at [277, 163] on button "Close" at bounding box center [279, 157] width 33 height 16
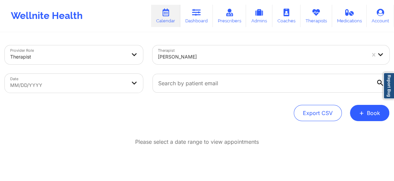
click at [102, 81] on body "Wellnite Health Calendar Dashboard Prescribers Admins Coaches Therapists Medica…" at bounding box center [197, 90] width 394 height 181
select select "2025-7"
select select "2025-8"
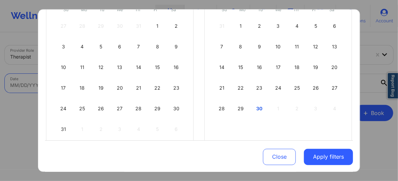
scroll to position [108, 0]
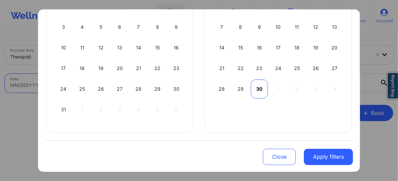
click at [261, 89] on div "30" at bounding box center [259, 89] width 17 height 19
select select "2025-8"
select select "2025-9"
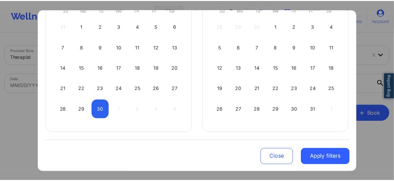
scroll to position [5, 0]
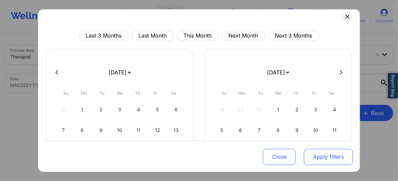
select select "2025-8"
select select "2025-9"
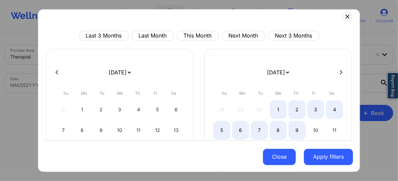
click at [284, 158] on button "Close" at bounding box center [279, 157] width 33 height 16
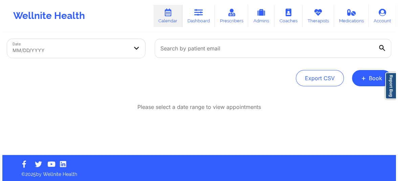
scroll to position [36, 0]
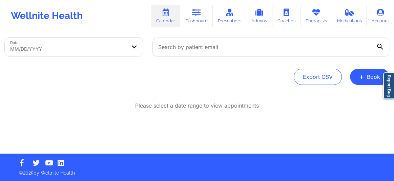
click at [28, 51] on body "Wellnite Health Calendar Dashboard Prescribers Admins Coaches Therapists Medica…" at bounding box center [197, 54] width 394 height 181
select select "2025-7"
select select "2025-8"
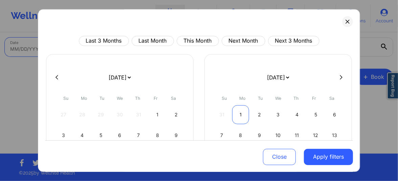
scroll to position [108, 0]
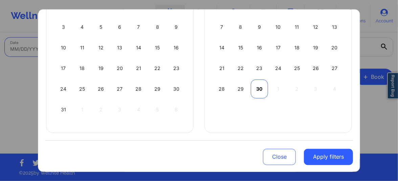
click at [258, 84] on div "30" at bounding box center [259, 89] width 17 height 19
select select "2025-8"
select select "2025-9"
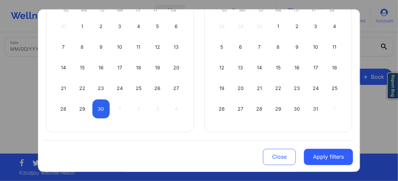
scroll to position [5, 0]
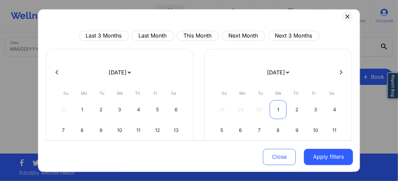
select select "2025-8"
select select "2025-9"
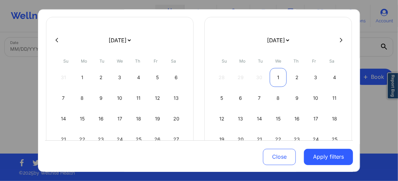
scroll to position [88, 0]
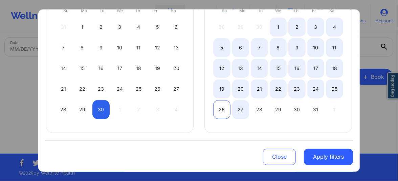
select select "2025-8"
select select "2025-9"
click at [219, 109] on div "26" at bounding box center [221, 109] width 17 height 19
select select "2025-8"
select select "2025-9"
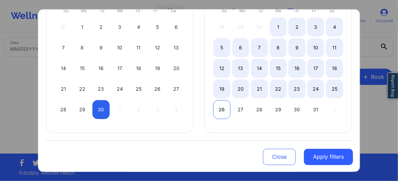
click at [223, 110] on div "26" at bounding box center [221, 109] width 17 height 19
select select "2025-9"
select select "2025-10"
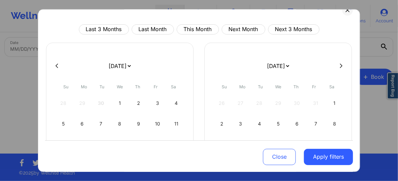
scroll to position [15, 0]
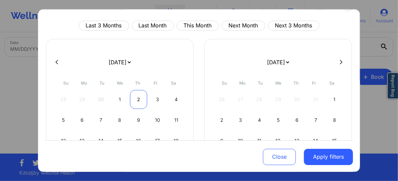
select select "2025-9"
select select "2025-10"
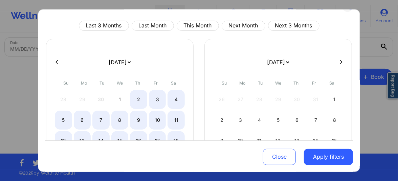
select select "2025-9"
select select "2025-10"
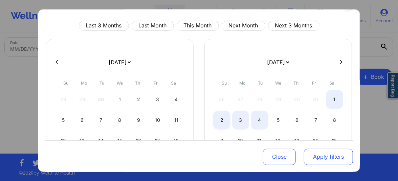
click at [329, 154] on button "Apply filters" at bounding box center [328, 157] width 49 height 16
click at [331, 158] on button "Apply filters" at bounding box center [328, 157] width 49 height 16
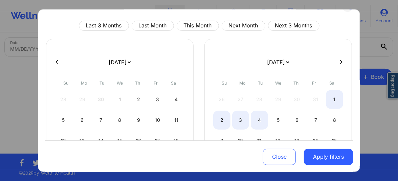
select select "2025-9"
select select "2025-10"
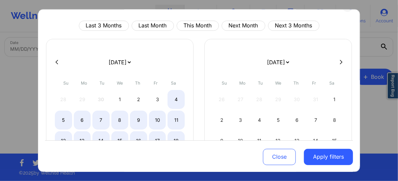
click at [58, 64] on icon at bounding box center [57, 62] width 3 height 5
select select "2025-8"
select select "2025-9"
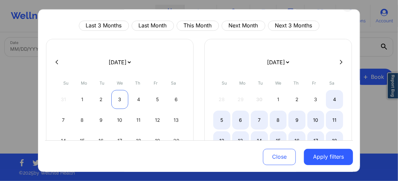
select select "2025-8"
select select "2025-9"
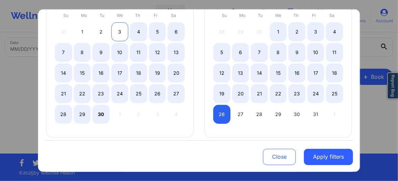
scroll to position [88, 0]
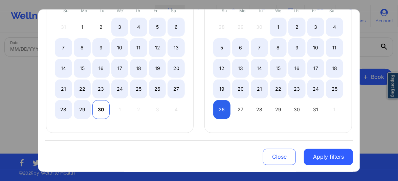
select select "2025-8"
select select "2025-9"
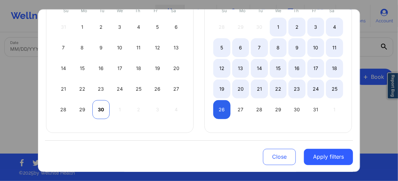
click at [100, 110] on div "30" at bounding box center [100, 109] width 17 height 19
select select "2025-8"
select select "2025-9"
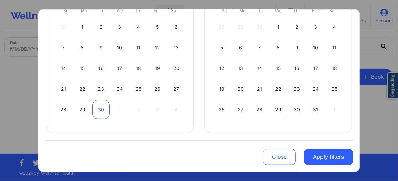
click at [101, 110] on div "30" at bounding box center [100, 109] width 17 height 19
select select "2025-8"
select select "2025-9"
click at [219, 109] on div "26" at bounding box center [221, 109] width 17 height 19
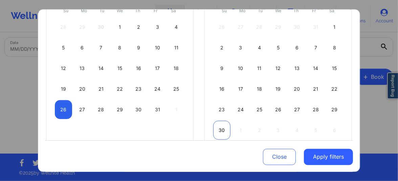
select select "2025-9"
select select "2025-10"
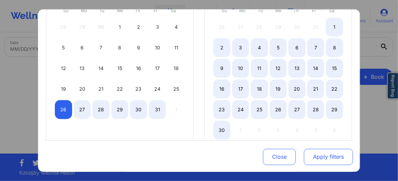
click at [323, 154] on button "Apply filters" at bounding box center [328, 157] width 49 height 16
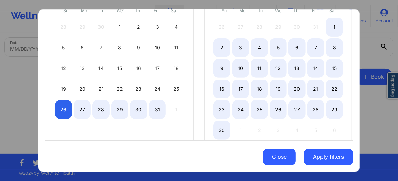
click at [275, 157] on button "Close" at bounding box center [279, 157] width 33 height 16
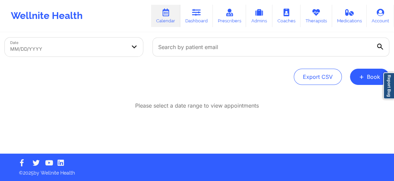
click at [90, 45] on body "Wellnite Health Calendar Dashboard Prescribers Admins Coaches Therapists Medica…" at bounding box center [197, 54] width 394 height 181
select select "2025-7"
select select "2025-8"
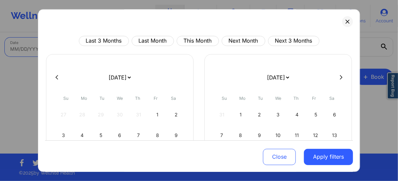
scroll to position [108, 0]
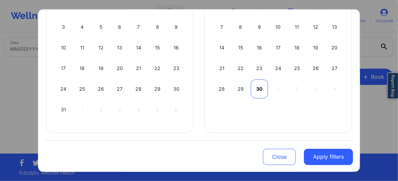
click at [255, 88] on div "30" at bounding box center [259, 89] width 17 height 19
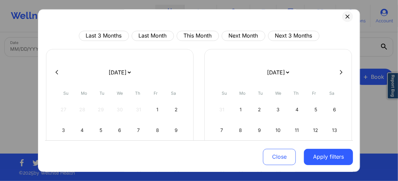
select select "2025-8"
select select "2025-9"
select select "2025-8"
select select "2025-9"
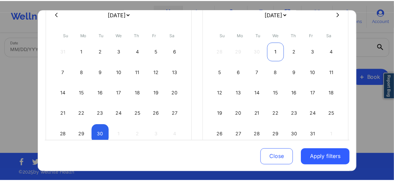
scroll to position [88, 0]
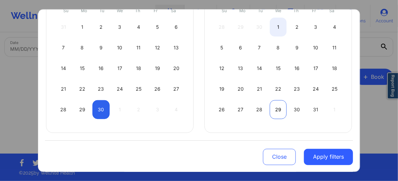
select select "2025-8"
select select "2025-9"
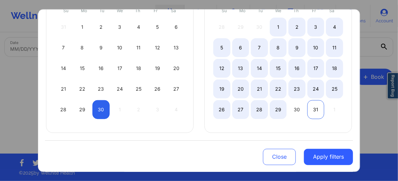
select select "2025-8"
select select "2025-9"
click at [315, 110] on div "31" at bounding box center [315, 109] width 17 height 19
select select "2025-8"
select select "2025-9"
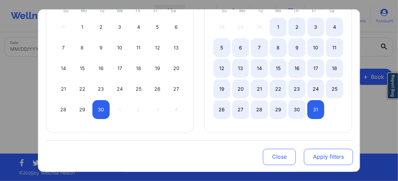
click at [314, 156] on button "Apply filters" at bounding box center [328, 157] width 49 height 16
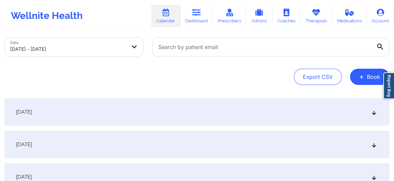
click at [375, 111] on icon at bounding box center [374, 112] width 6 height 5
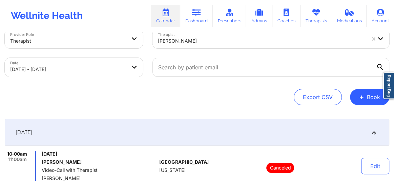
scroll to position [0, 0]
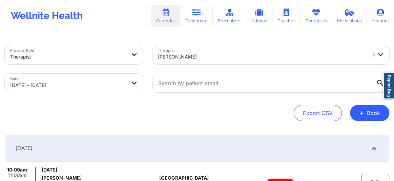
click at [177, 56] on div at bounding box center [262, 57] width 208 height 8
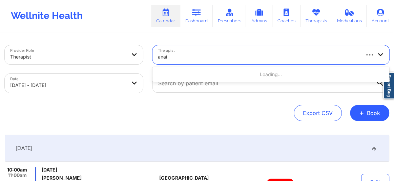
type input "anais"
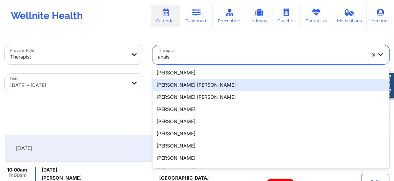
scroll to position [71, 0]
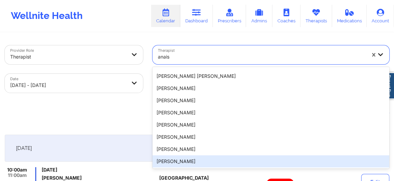
click at [179, 159] on div "Anais Quiñonez" at bounding box center [270, 161] width 237 height 12
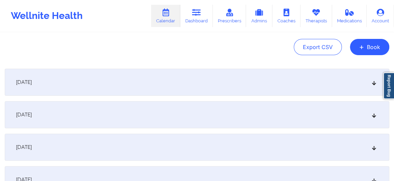
scroll to position [77, 0]
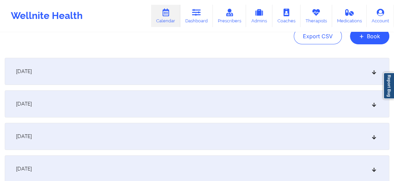
click at [374, 71] on icon at bounding box center [374, 71] width 6 height 5
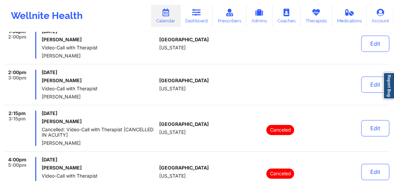
scroll to position [0, 0]
